Goal: Task Accomplishment & Management: Manage account settings

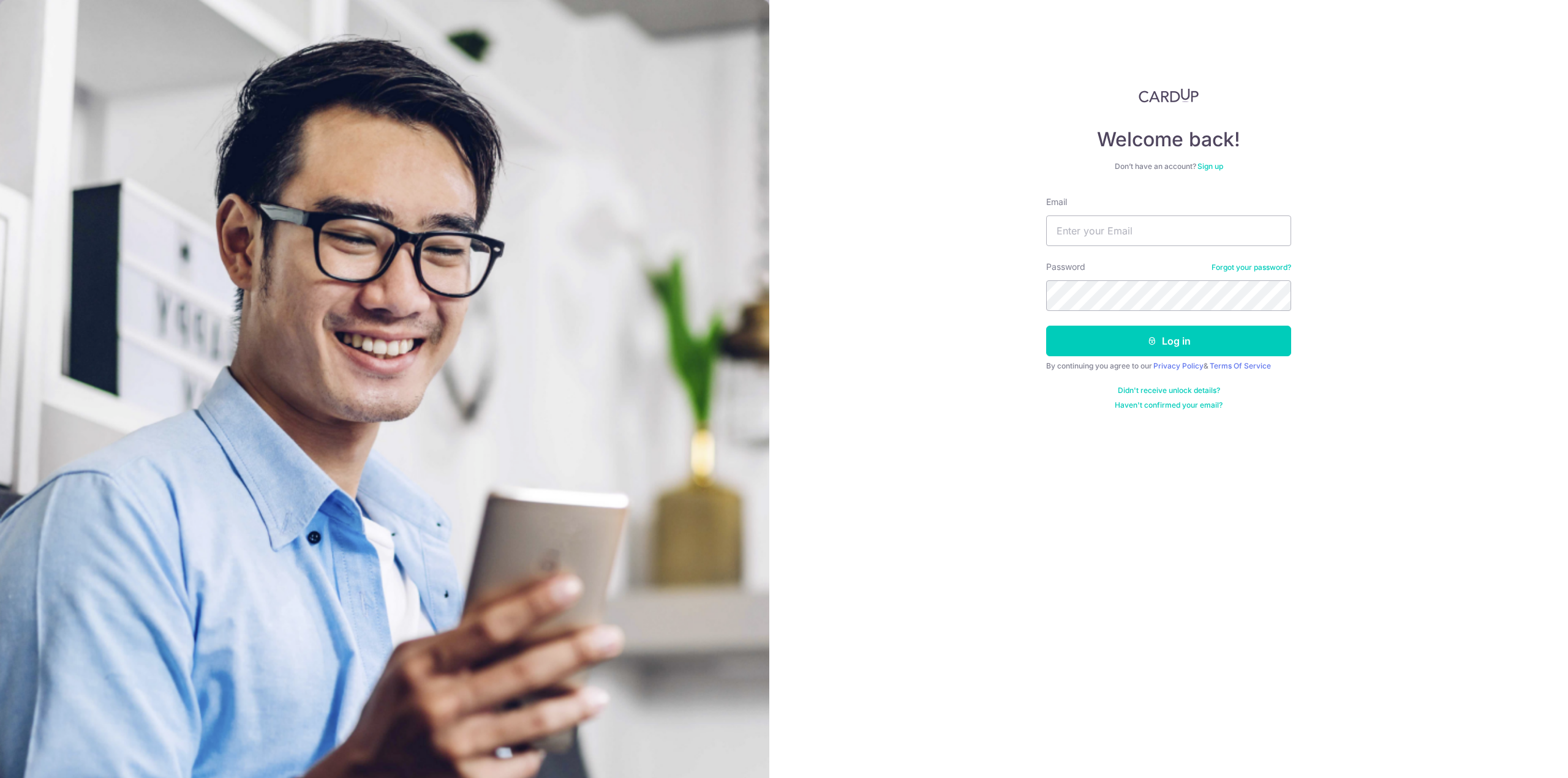
type input "[PERSON_NAME][EMAIL_ADDRESS][DOMAIN_NAME]"
click at [1135, 348] on button "Log in" at bounding box center [1168, 341] width 245 height 31
